Goal: Task Accomplishment & Management: Manage account settings

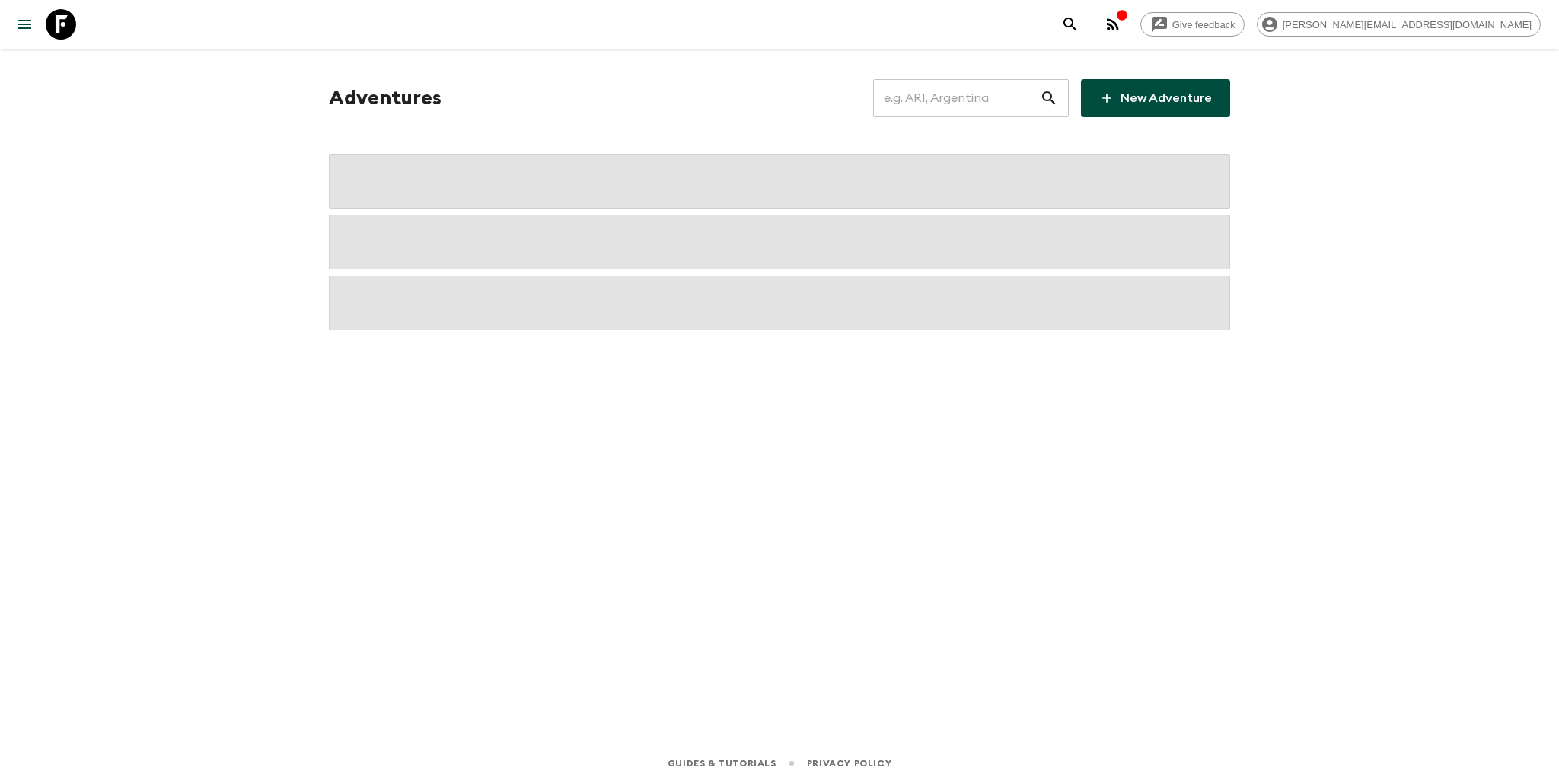
click at [1006, 99] on input "text" at bounding box center [956, 98] width 167 height 43
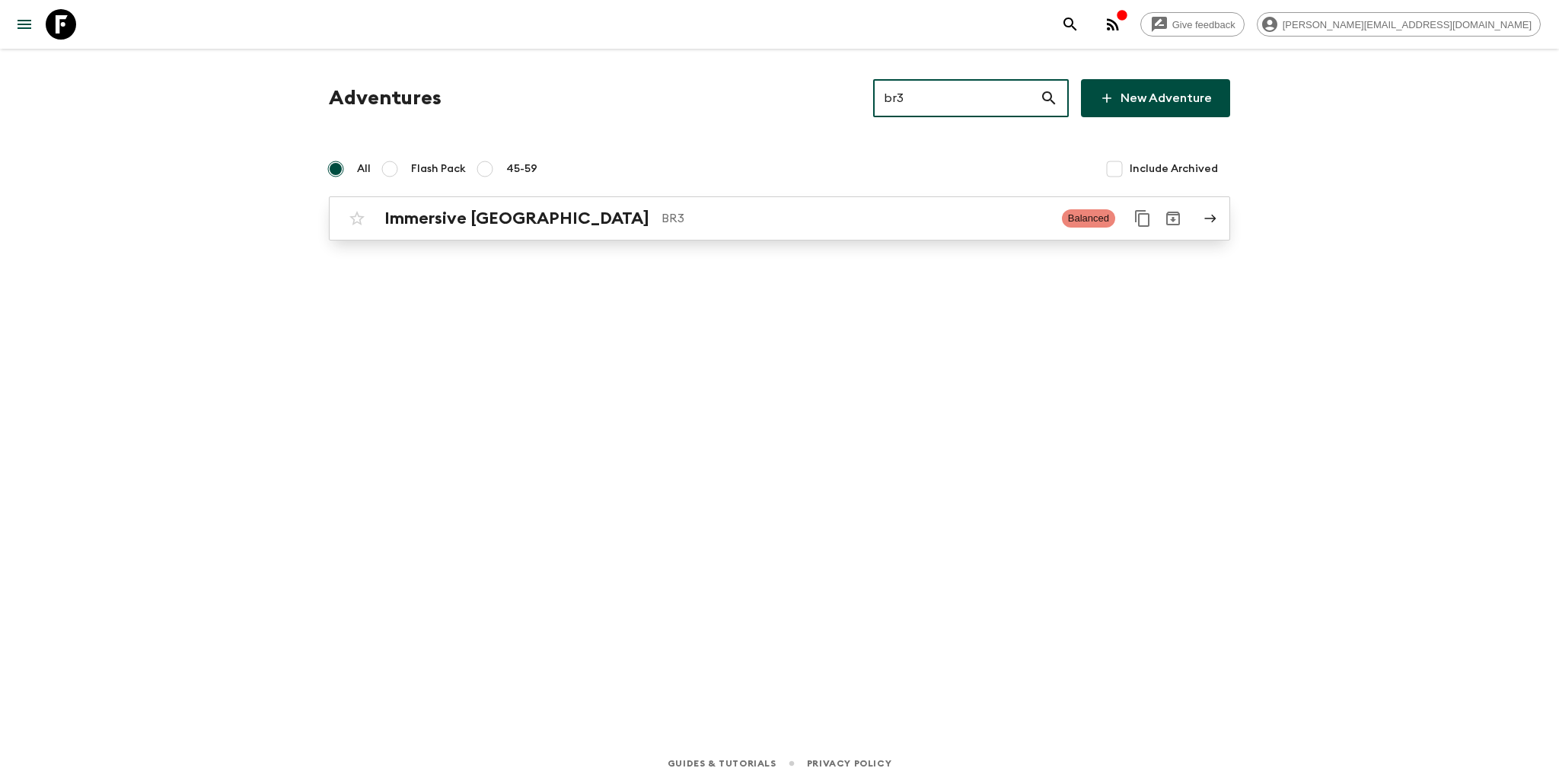
type input "br3"
click at [668, 225] on p "BR3" at bounding box center [856, 218] width 389 height 18
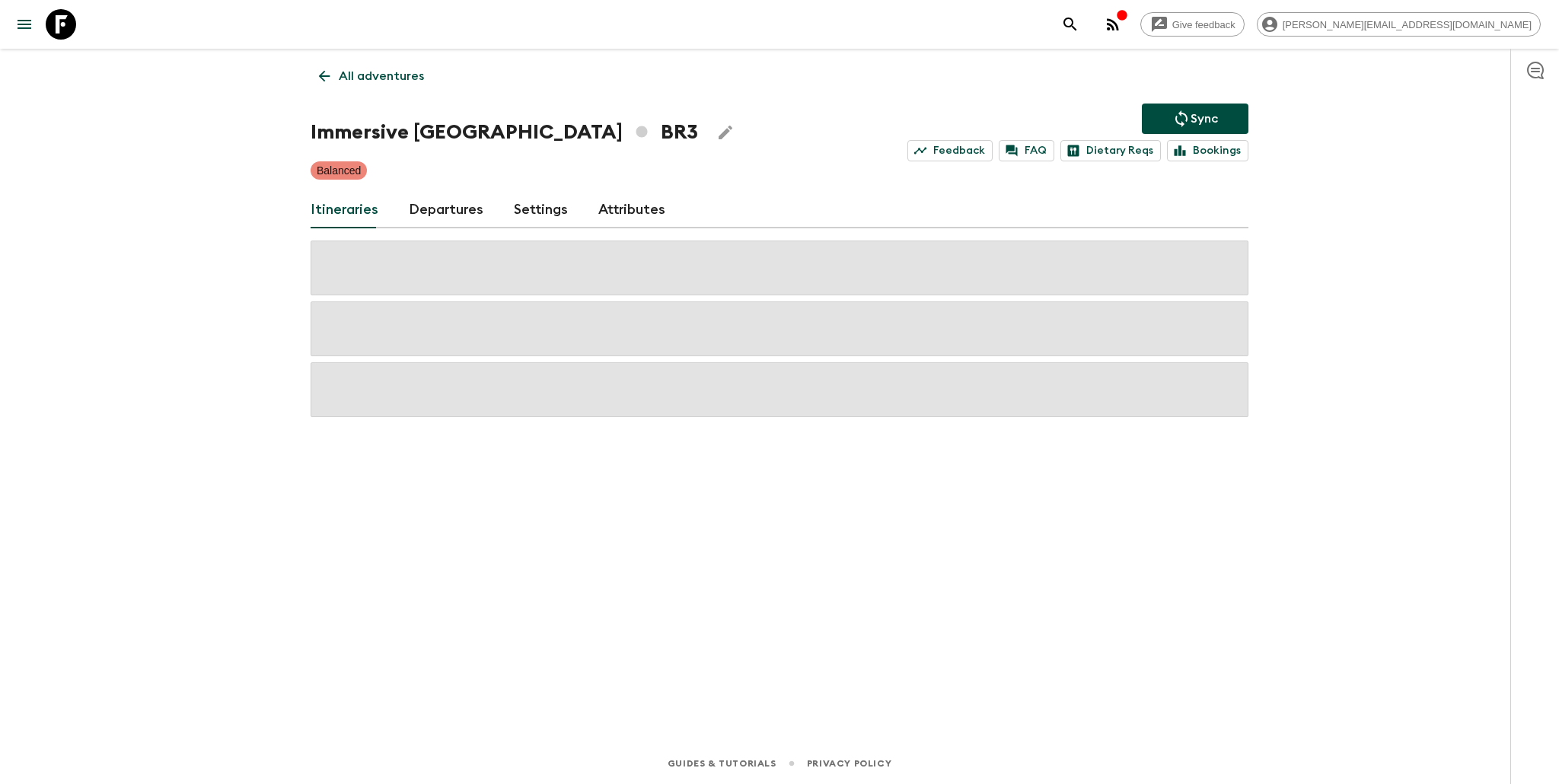
click at [460, 219] on link "Departures" at bounding box center [446, 209] width 74 height 37
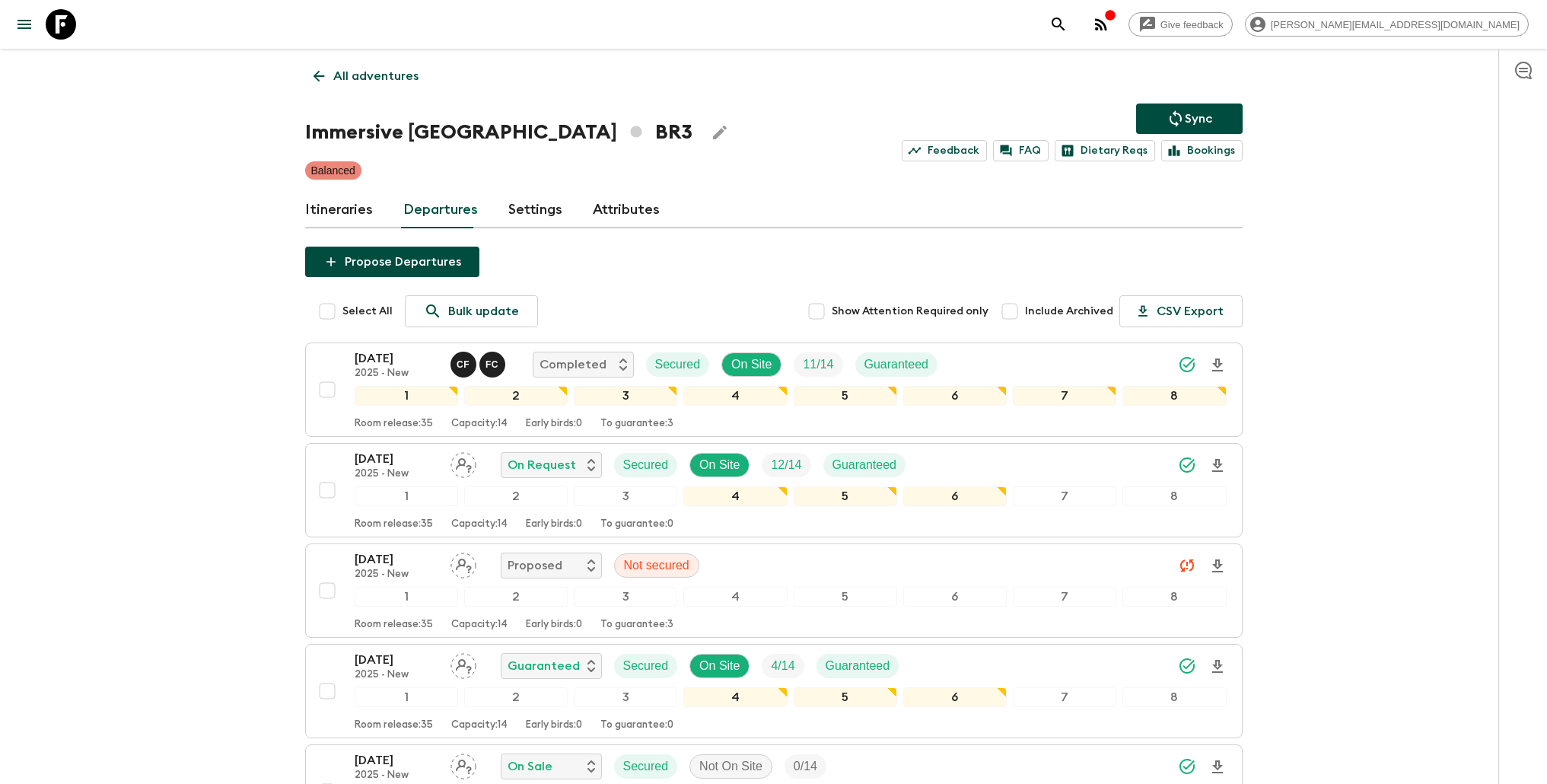
scroll to position [469, 0]
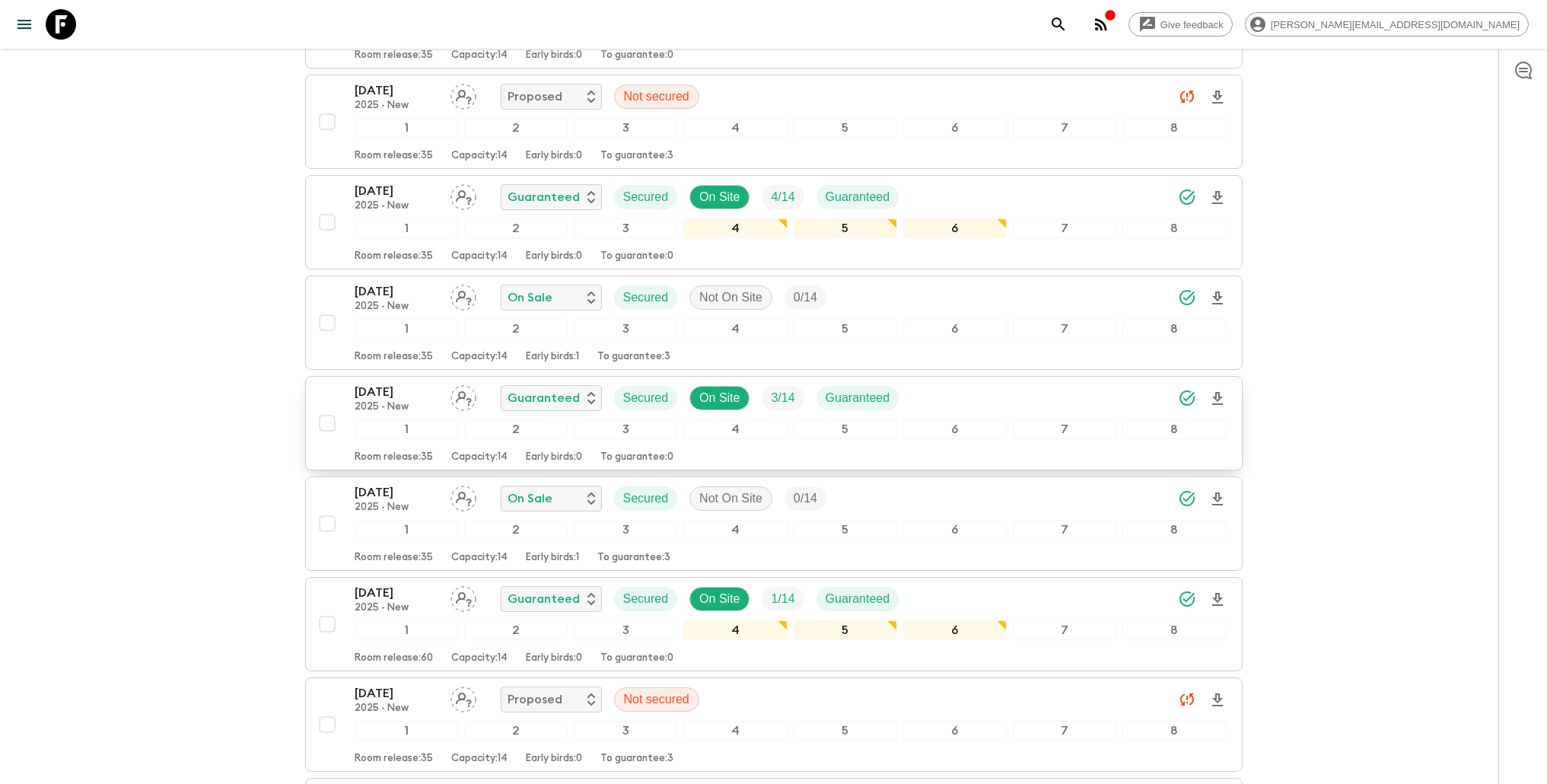
click at [1043, 392] on div "[DATE] 2025 - New Guaranteed Secured On Site 3 / 14 Guaranteed" at bounding box center [791, 398] width 872 height 30
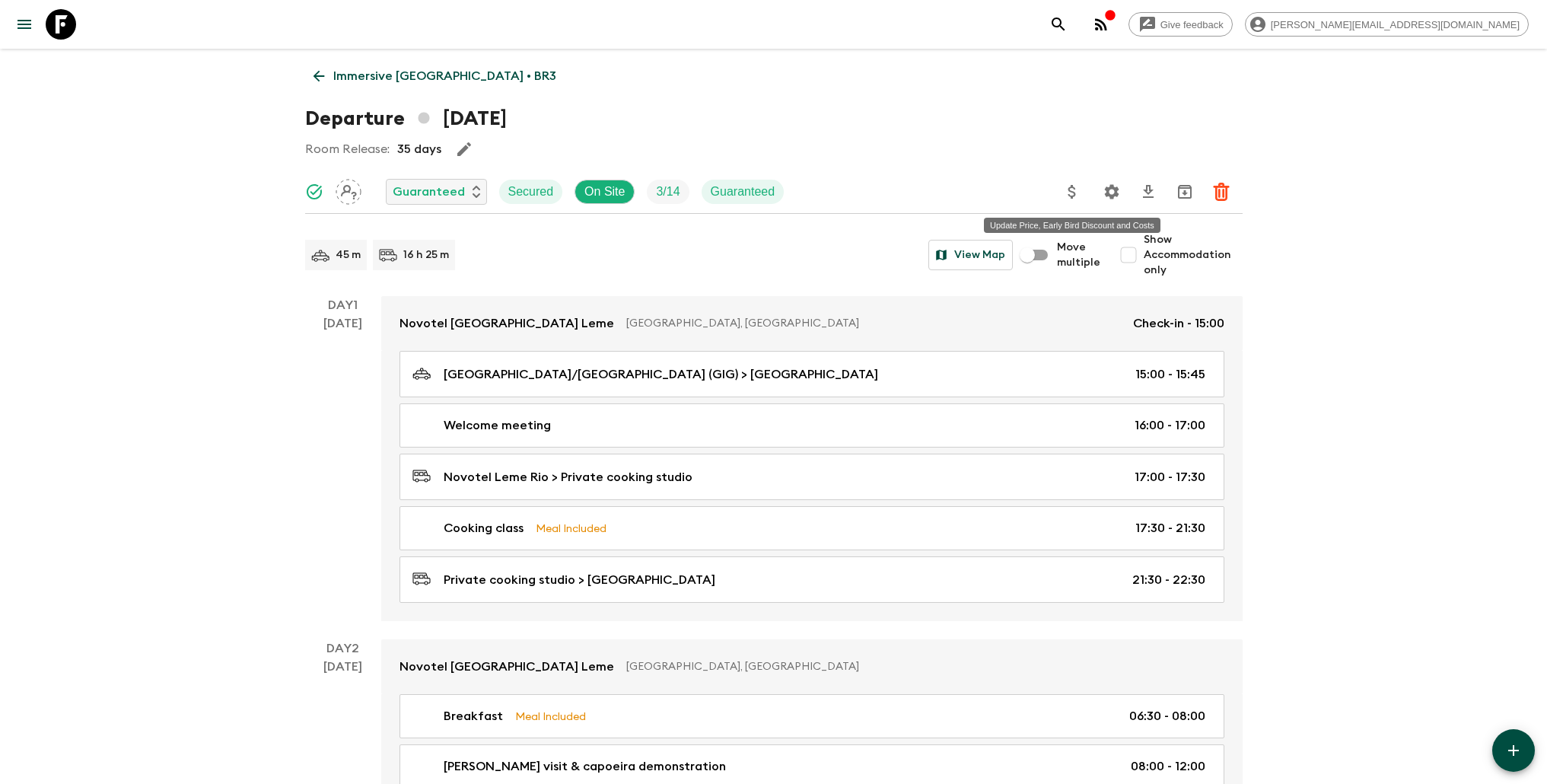
click at [1073, 186] on icon "Update Price, Early Bird Discount and Costs" at bounding box center [1073, 192] width 8 height 13
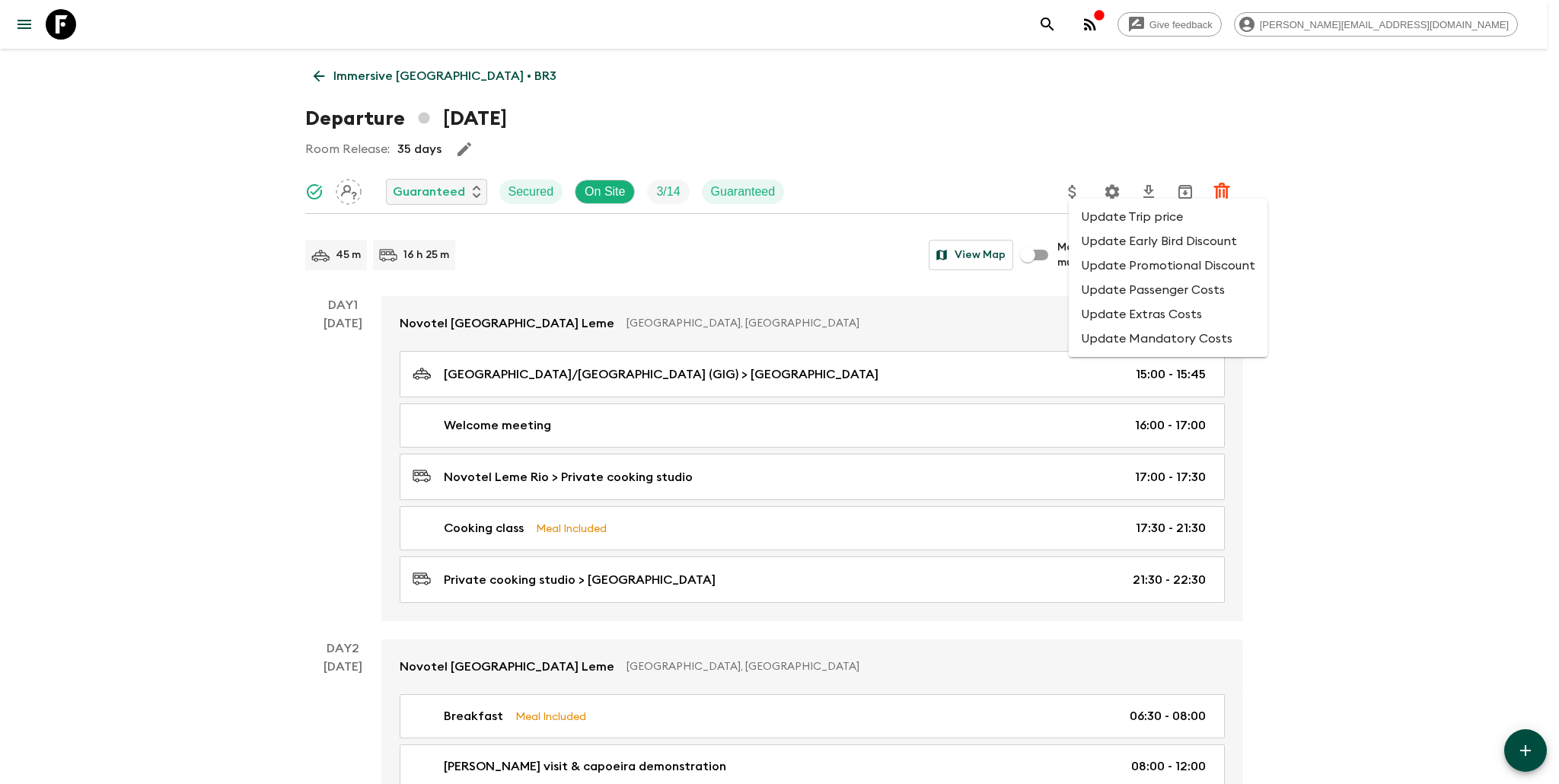
click at [1116, 261] on li "Update Promotional Discount" at bounding box center [1169, 265] width 199 height 24
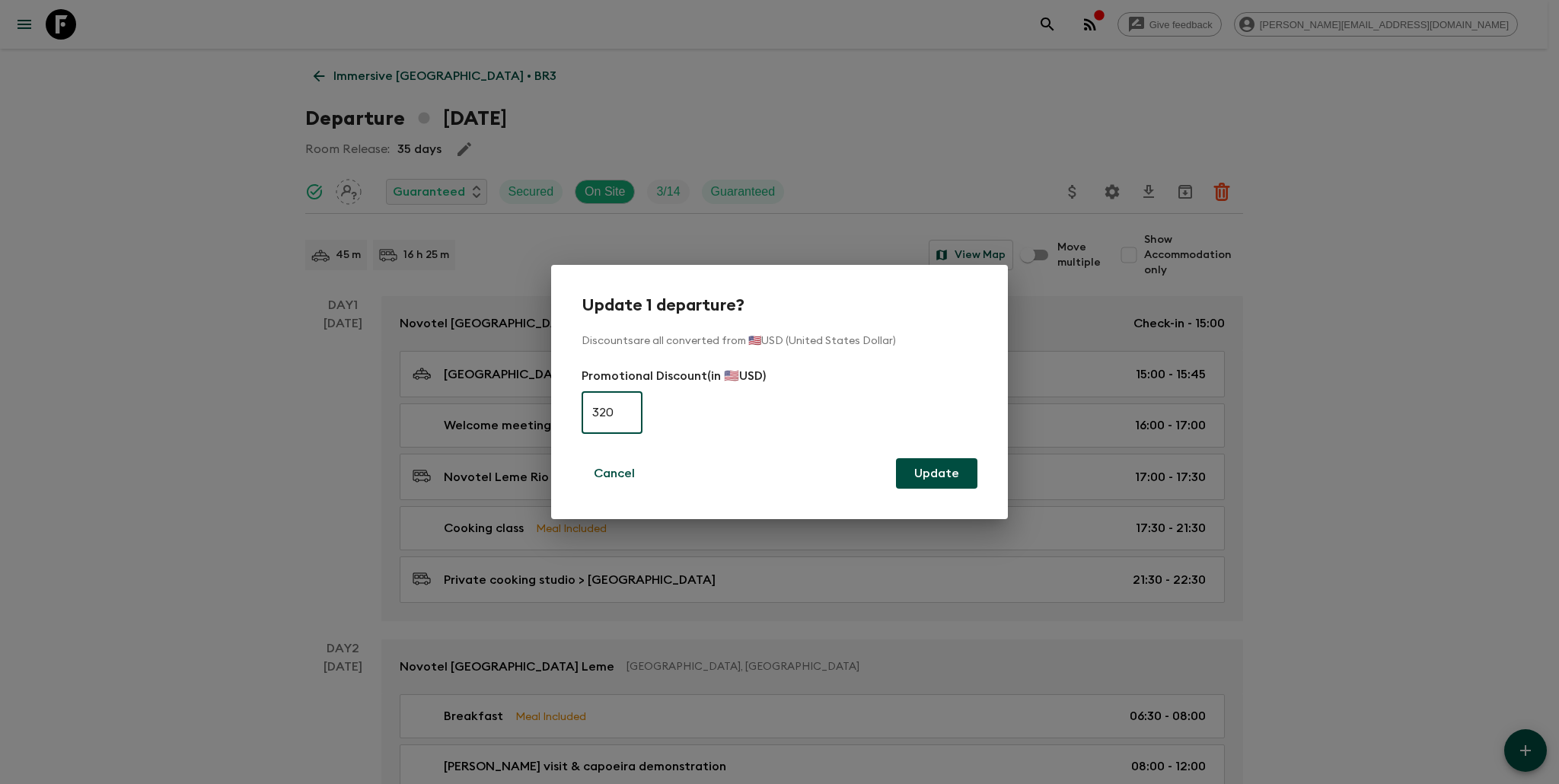
click at [635, 414] on input "320" at bounding box center [612, 413] width 61 height 43
type input "0"
click at [952, 477] on button "Update" at bounding box center [937, 473] width 81 height 30
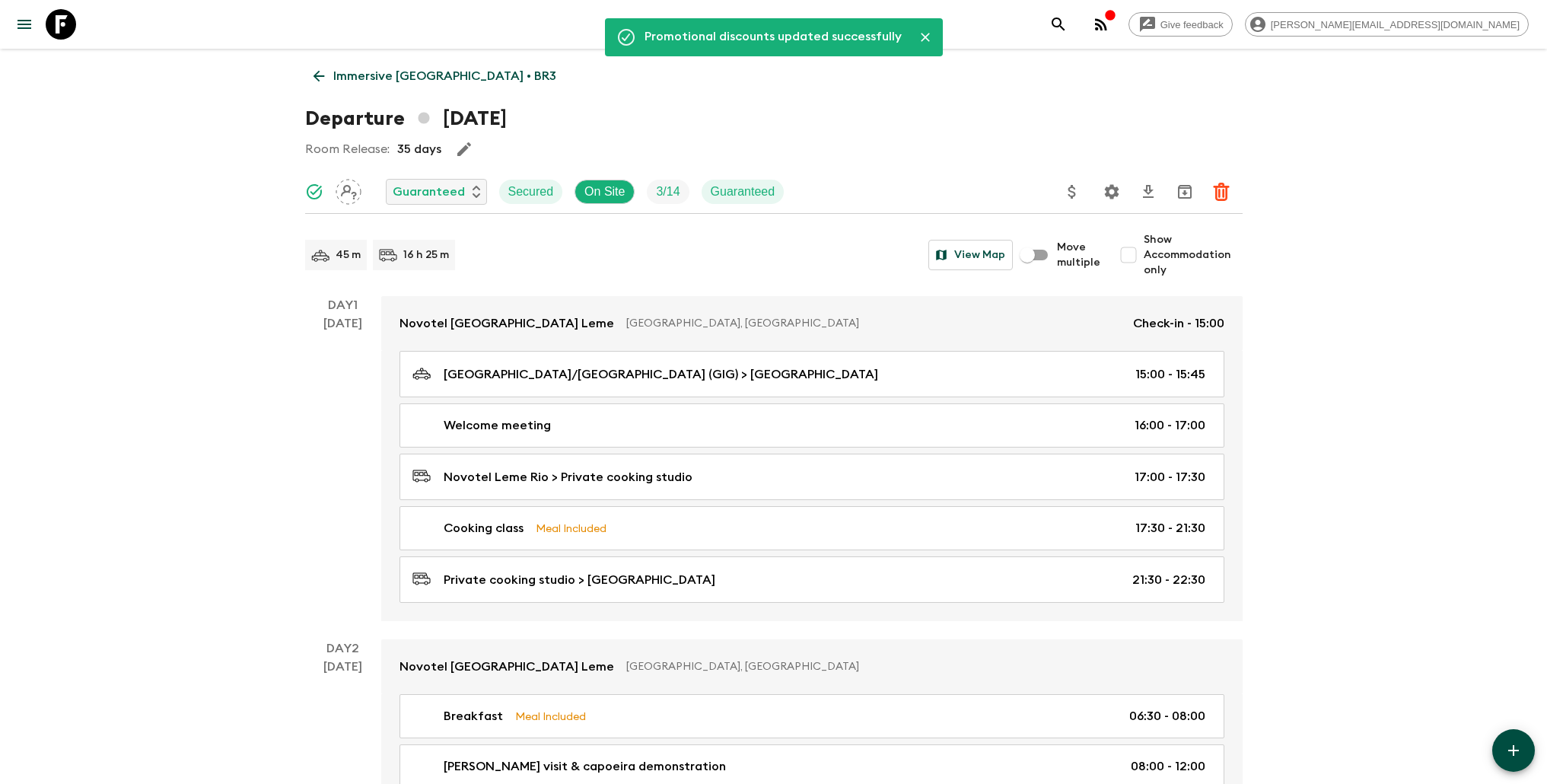
click at [363, 74] on p "Immersive [GEOGRAPHIC_DATA] • BR3" at bounding box center [444, 76] width 223 height 18
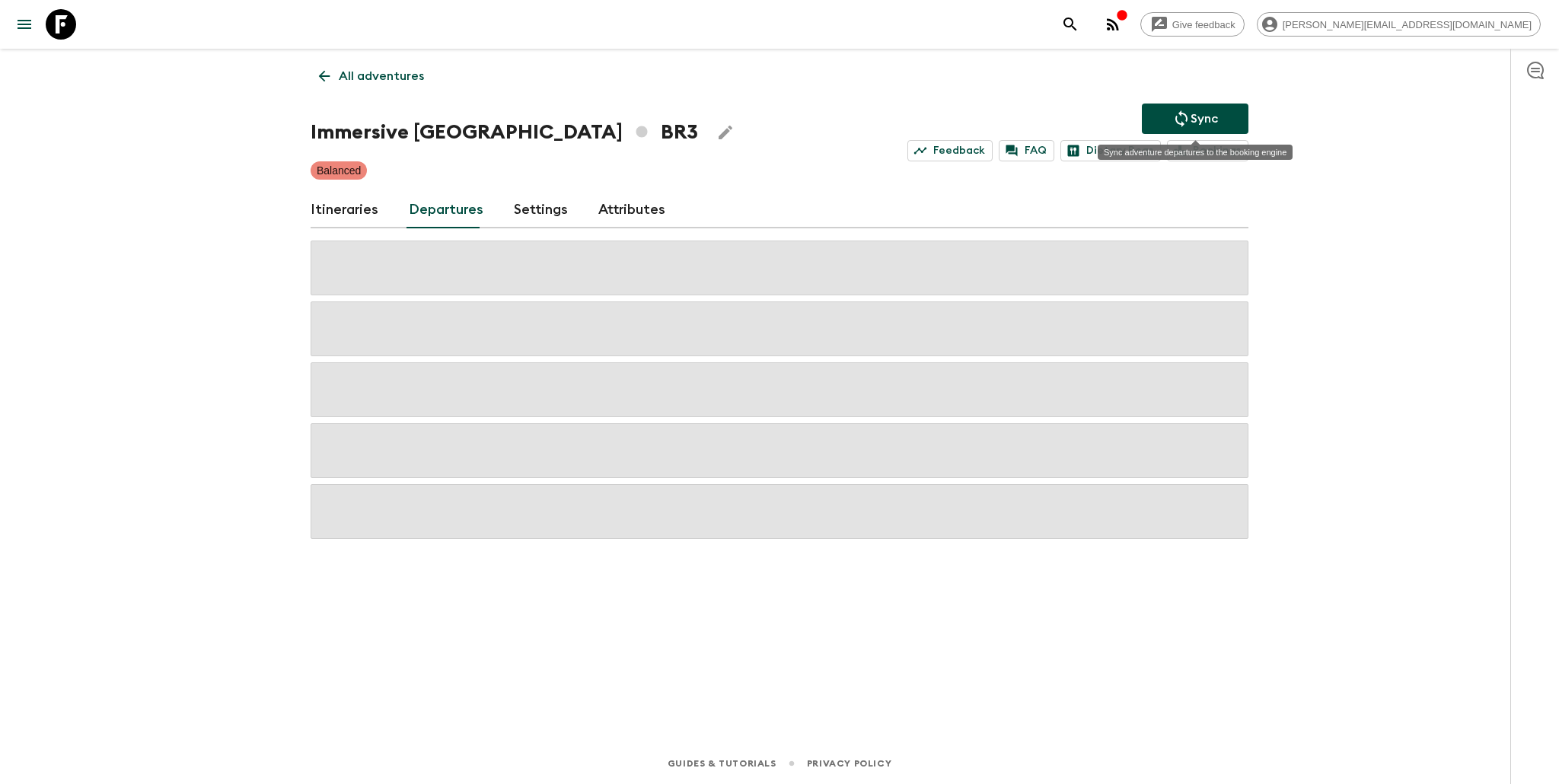
click at [1221, 124] on button "Sync" at bounding box center [1195, 119] width 107 height 30
